Goal: Task Accomplishment & Management: Manage account settings

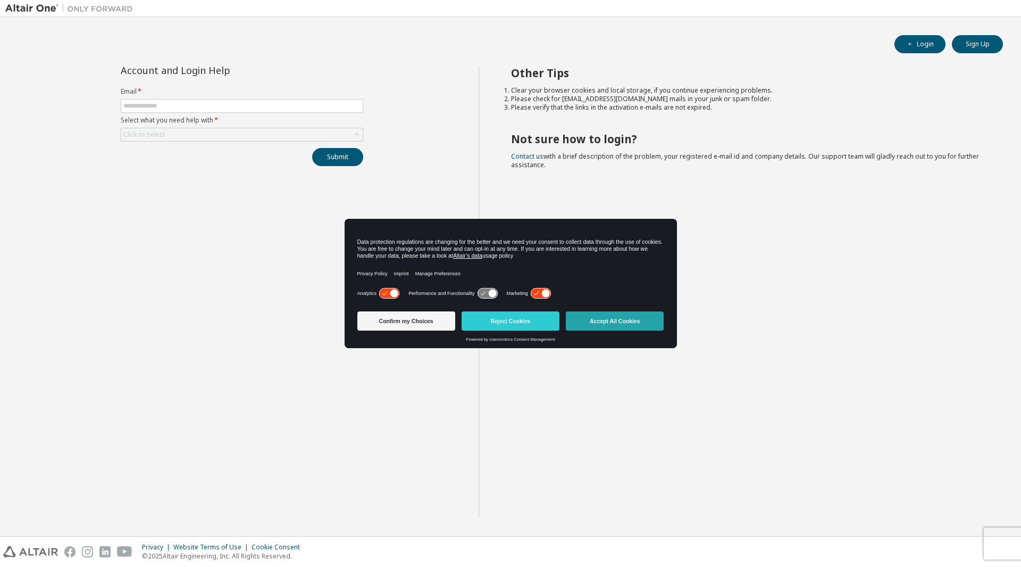
click at [594, 320] on button "Accept All Cookies" at bounding box center [615, 320] width 98 height 19
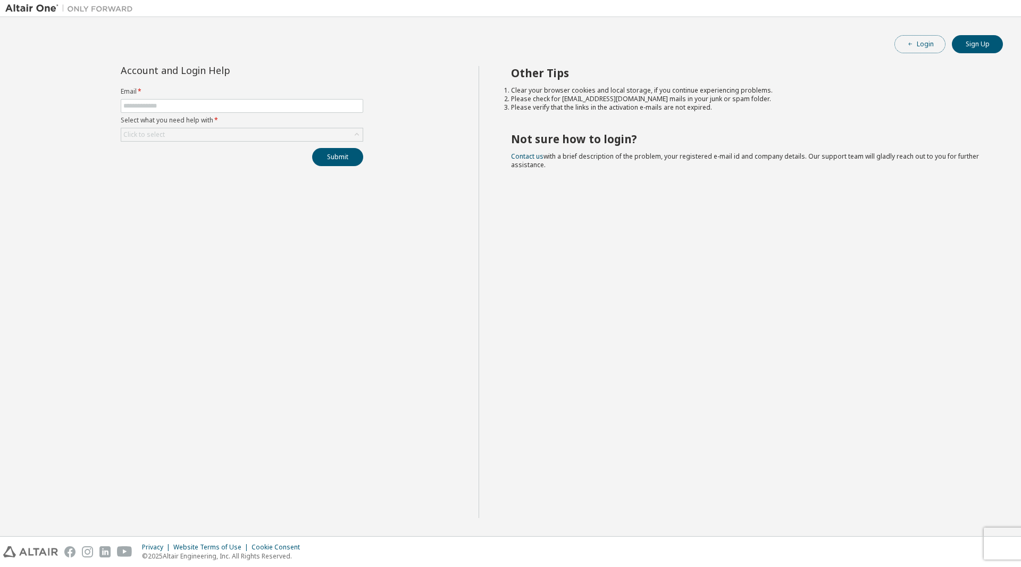
click at [934, 48] on button "Login" at bounding box center [920, 44] width 51 height 18
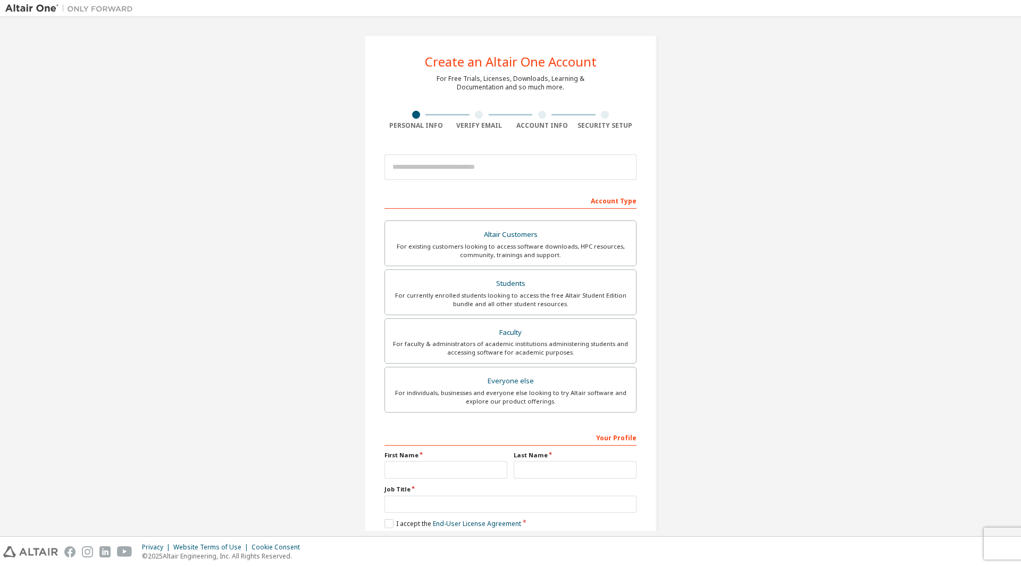
click at [44, 12] on img at bounding box center [71, 8] width 133 height 11
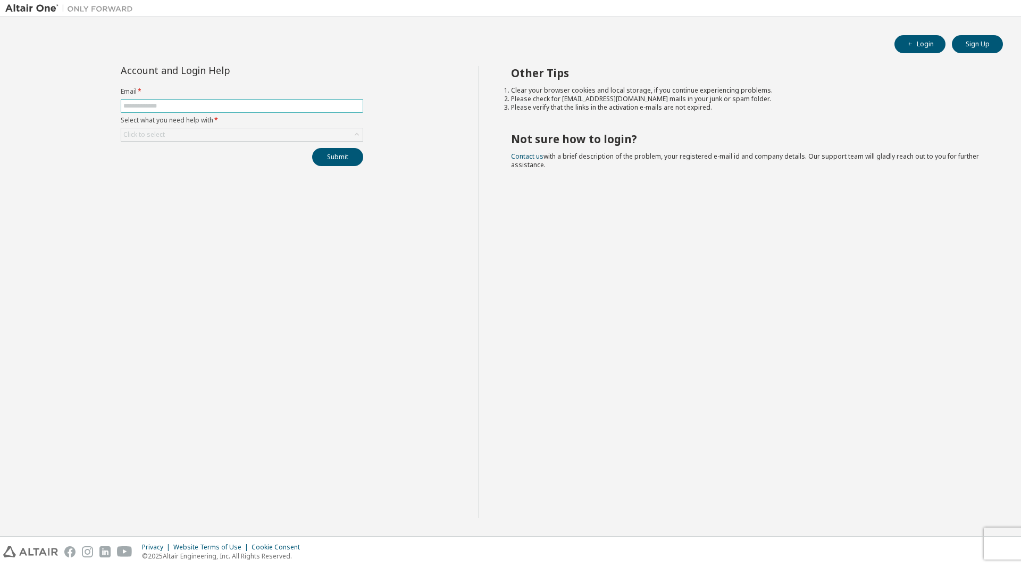
click at [263, 106] on input "text" at bounding box center [241, 106] width 237 height 9
type input "**********"
click at [242, 132] on div "Click to select" at bounding box center [242, 134] width 242 height 13
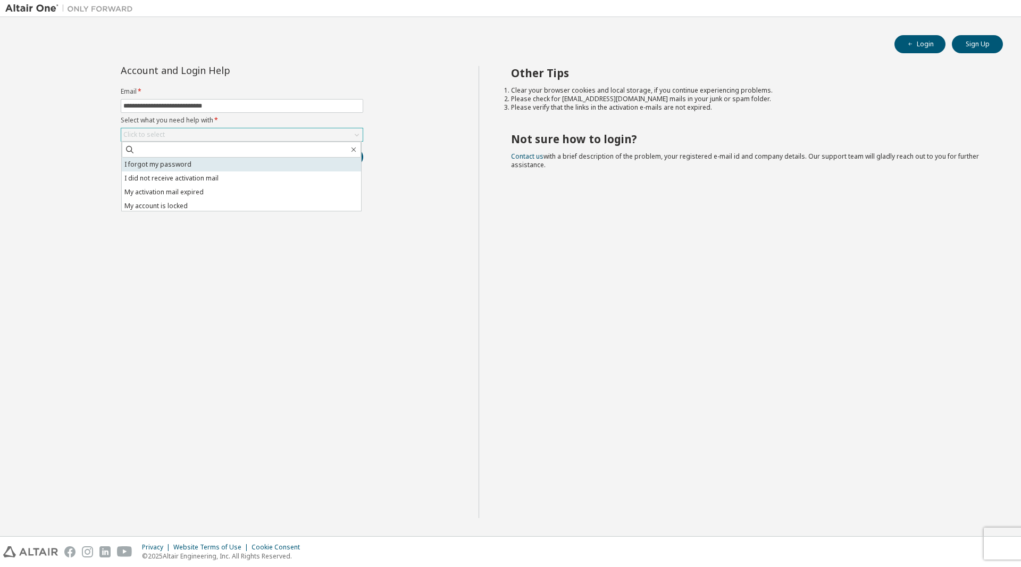
click at [216, 164] on li "I forgot my password" at bounding box center [241, 164] width 239 height 14
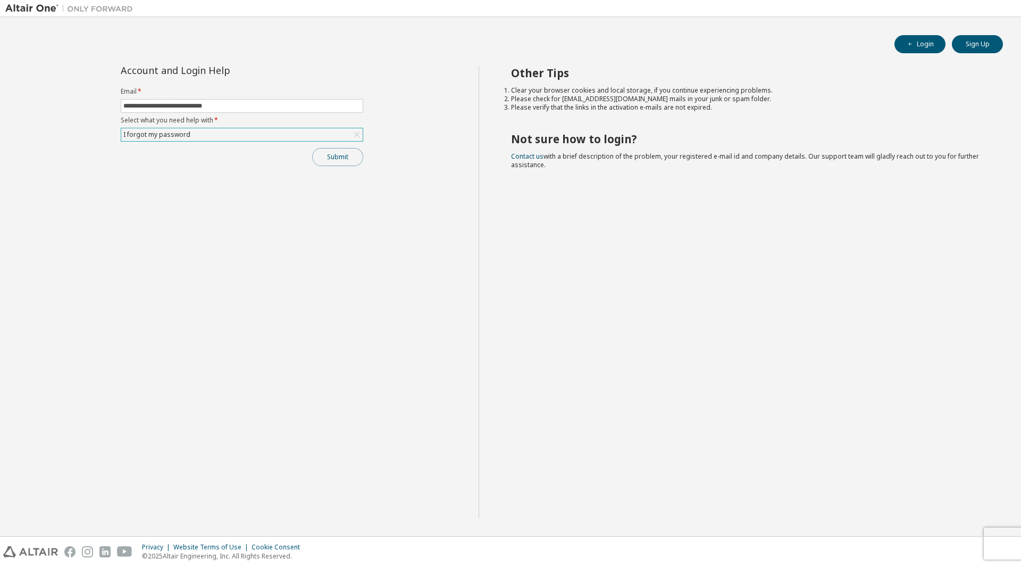
click at [324, 151] on button "Submit" at bounding box center [337, 157] width 51 height 18
